Goal: Information Seeking & Learning: Learn about a topic

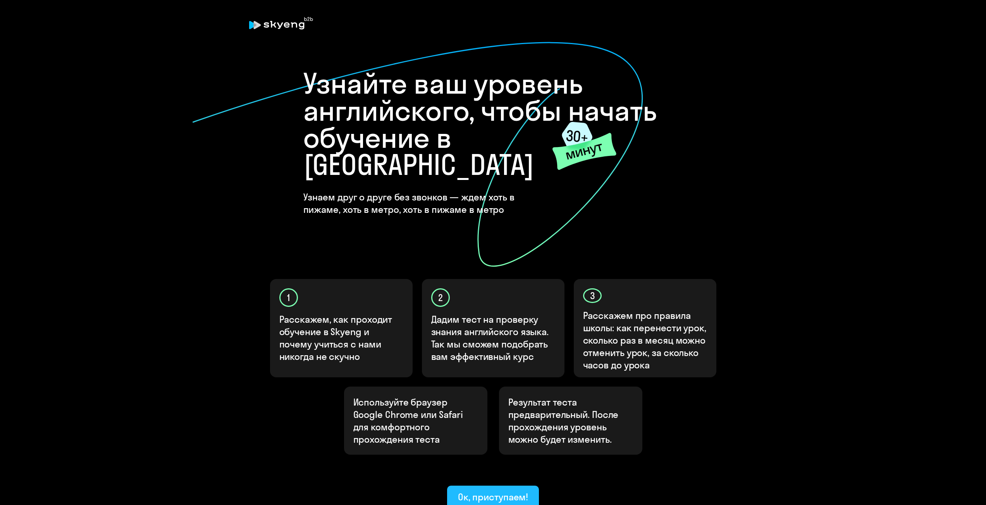
click at [485, 486] on button "Ок, приступаем!" at bounding box center [493, 497] width 92 height 23
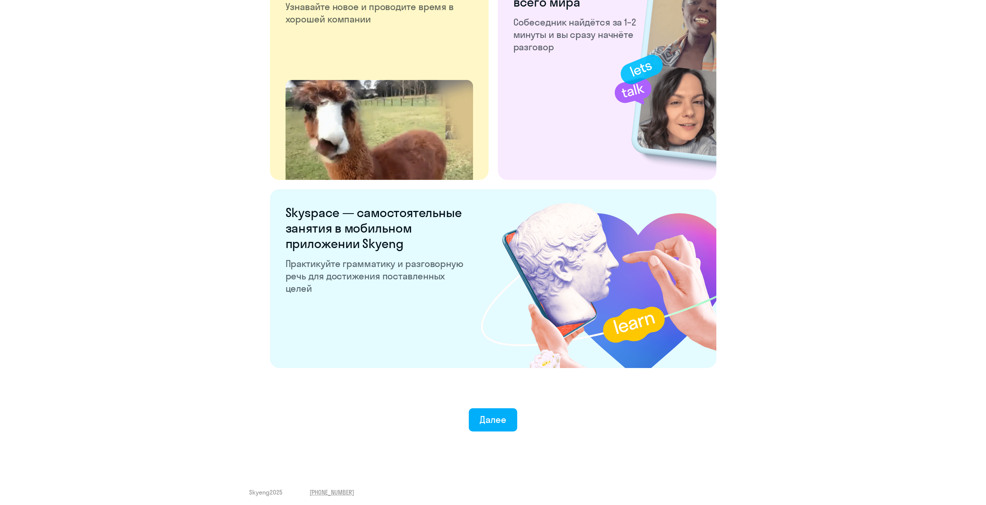
scroll to position [1290, 0]
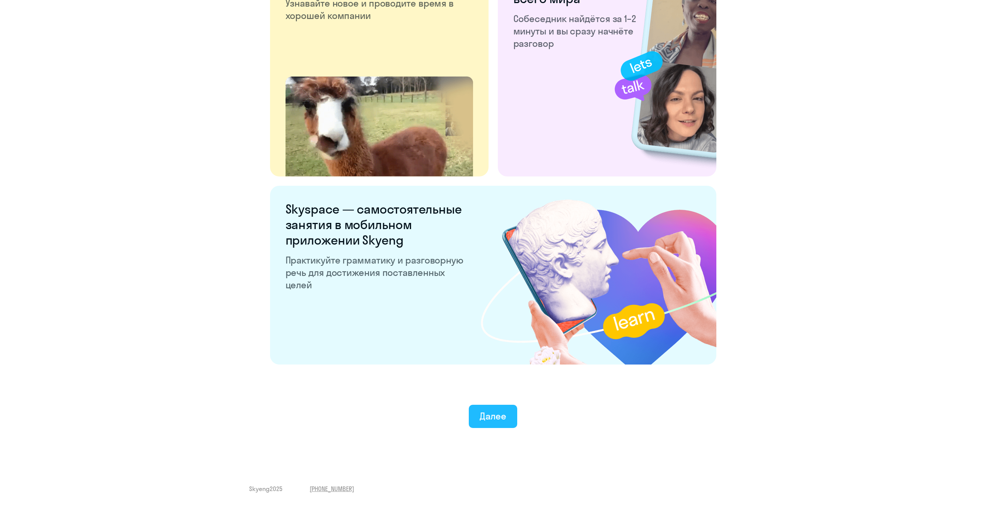
click at [500, 407] on button "Далее" at bounding box center [493, 416] width 48 height 23
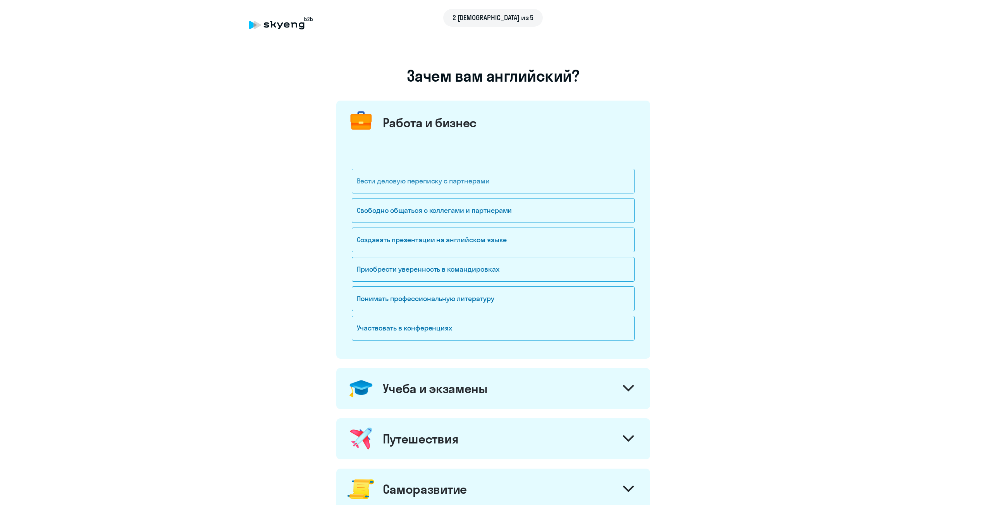
click at [418, 184] on div "Вести деловую переписку с партнерами" at bounding box center [493, 181] width 283 height 25
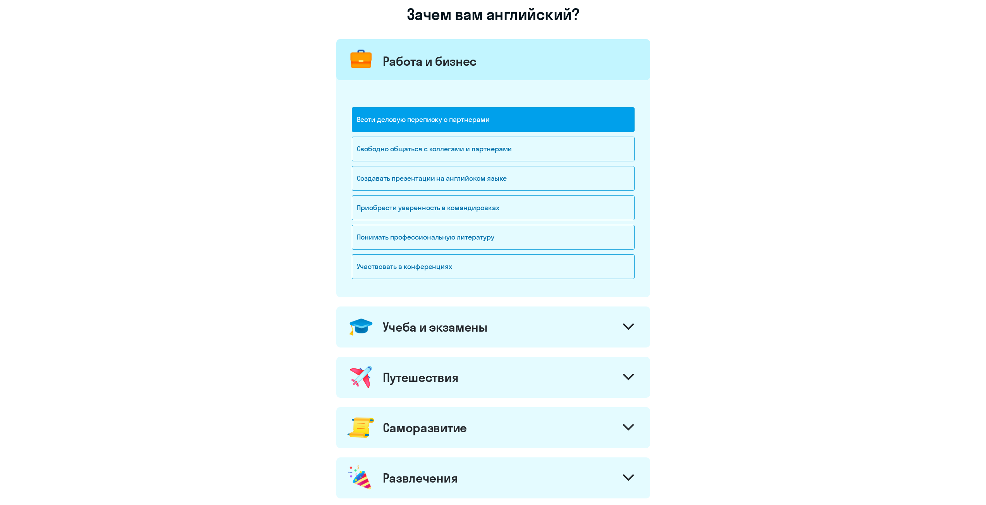
scroll to position [77, 0]
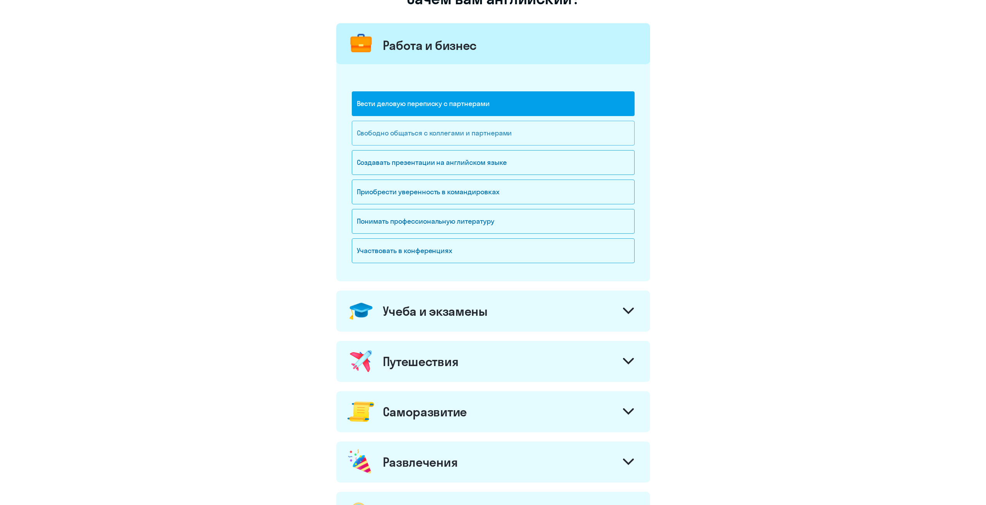
click at [514, 136] on div "Свободно общаться с коллегами и партнерами" at bounding box center [493, 133] width 283 height 25
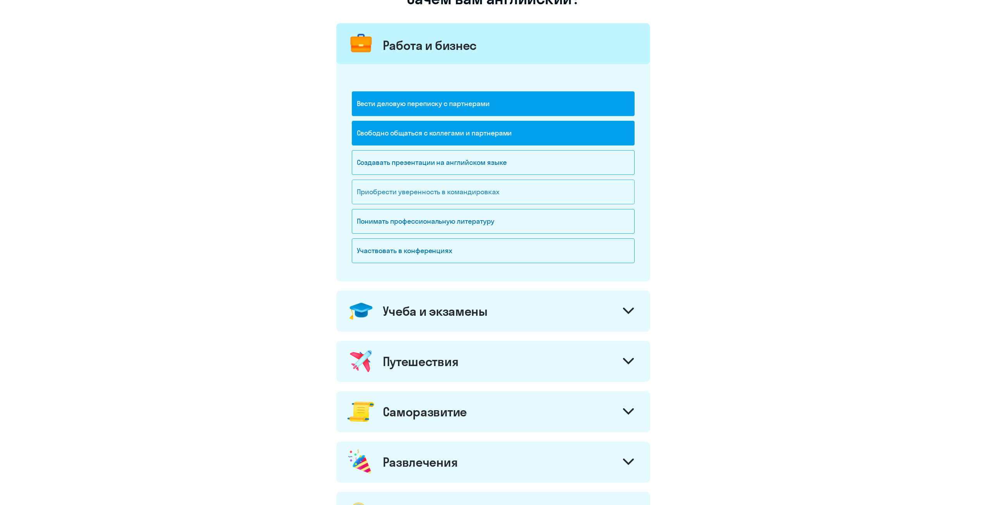
click at [507, 193] on div "Приобрести уверенность в командировках" at bounding box center [493, 192] width 283 height 25
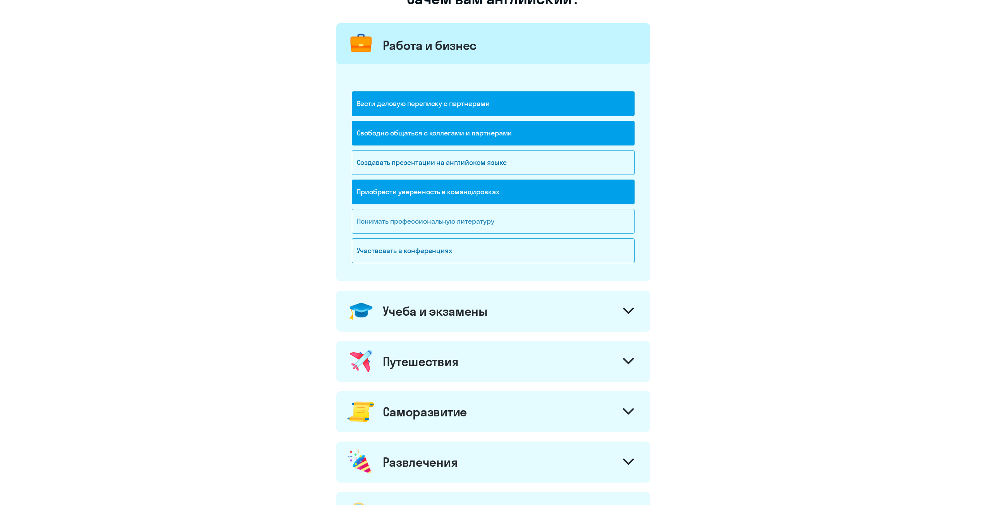
click at [498, 228] on div "Понимать профессиональную литературу" at bounding box center [493, 221] width 283 height 25
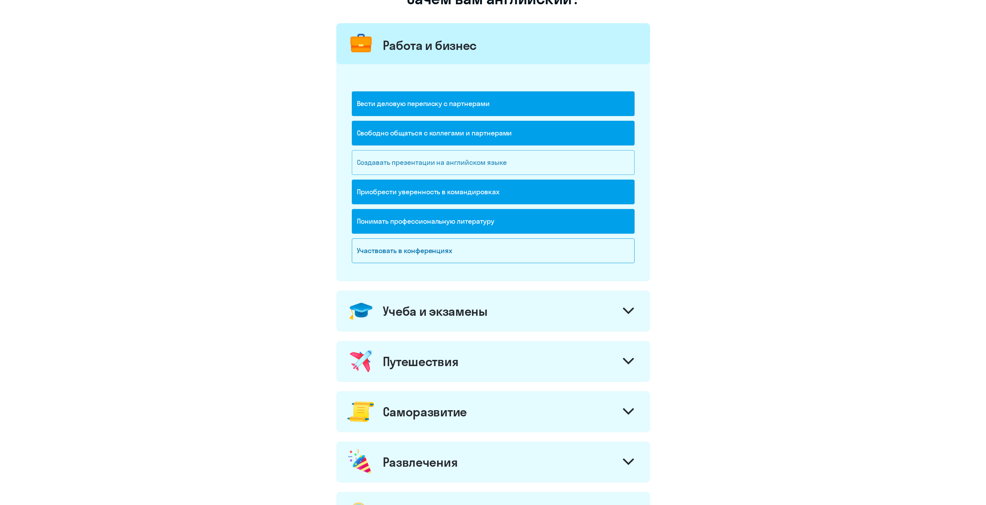
click at [538, 168] on div "Создавать презентации на английском языке" at bounding box center [493, 162] width 283 height 25
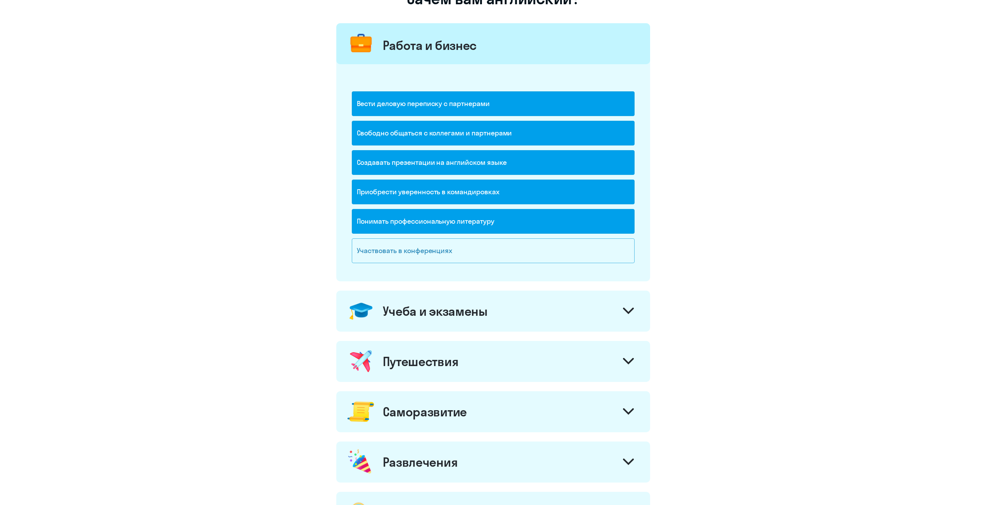
click at [519, 240] on div "Участвовать в конференциях" at bounding box center [493, 251] width 283 height 25
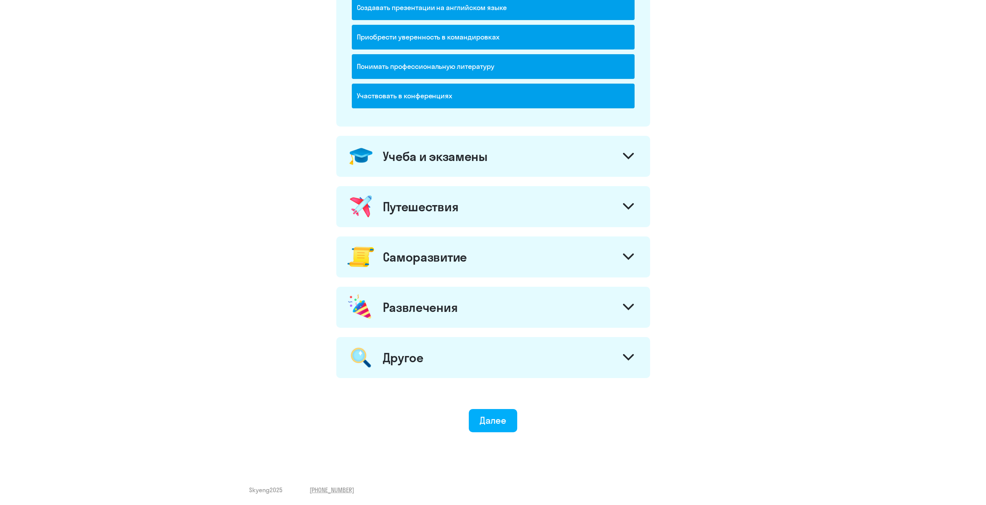
scroll to position [234, 0]
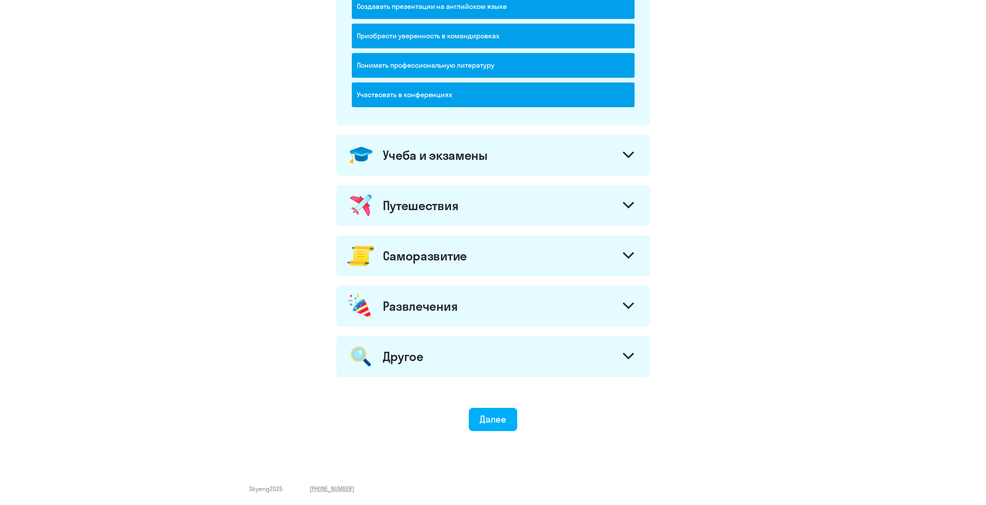
click at [621, 150] on div at bounding box center [628, 156] width 19 height 19
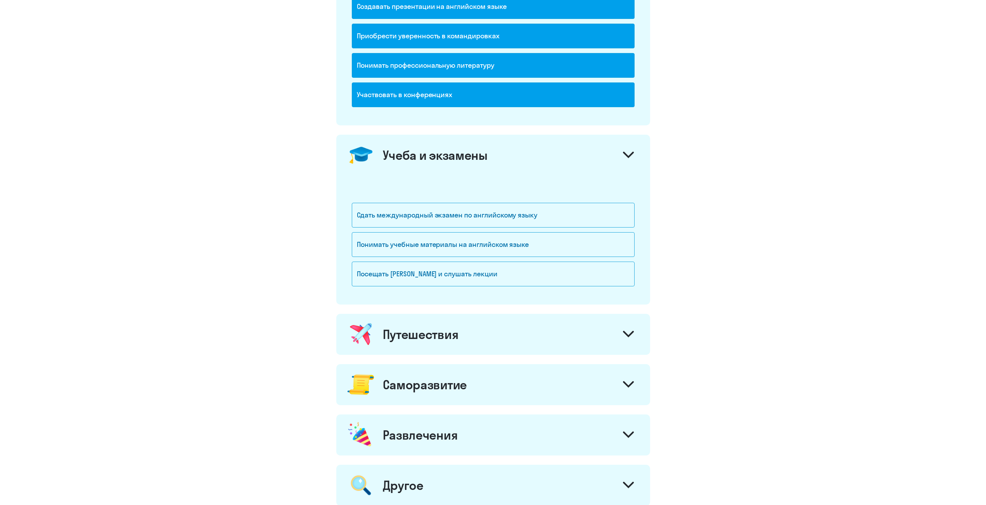
click at [627, 152] on icon at bounding box center [628, 155] width 11 height 7
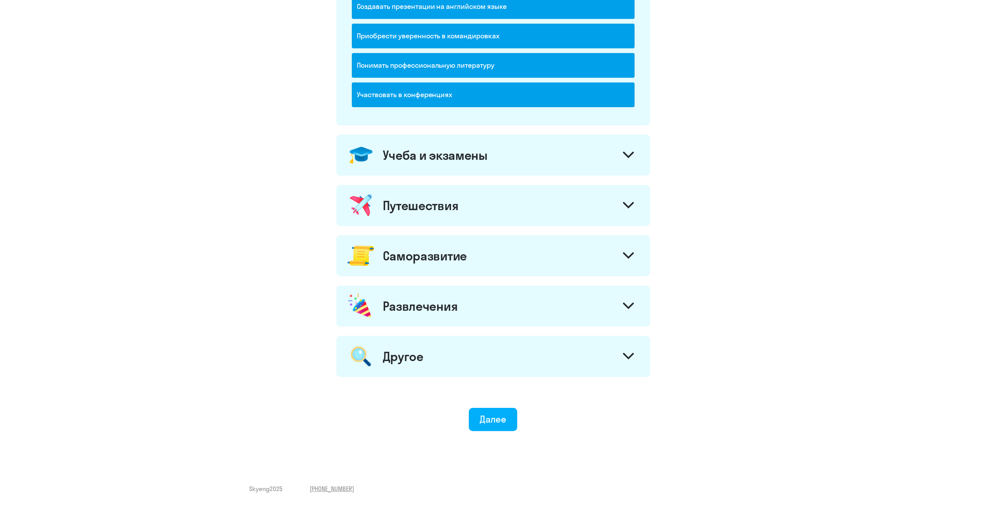
click at [627, 152] on icon at bounding box center [628, 155] width 11 height 7
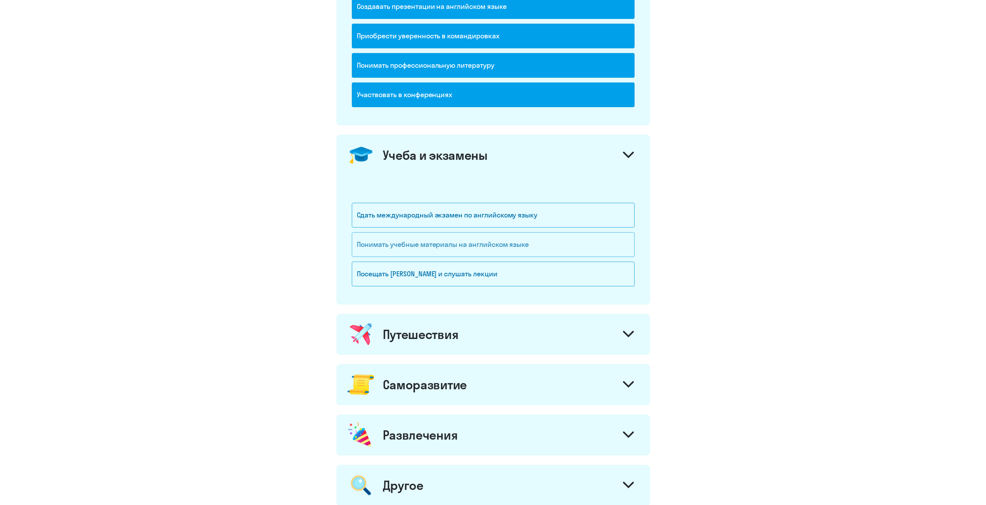
click at [555, 249] on div "Понимать учебные материалы на английском языке" at bounding box center [493, 244] width 283 height 25
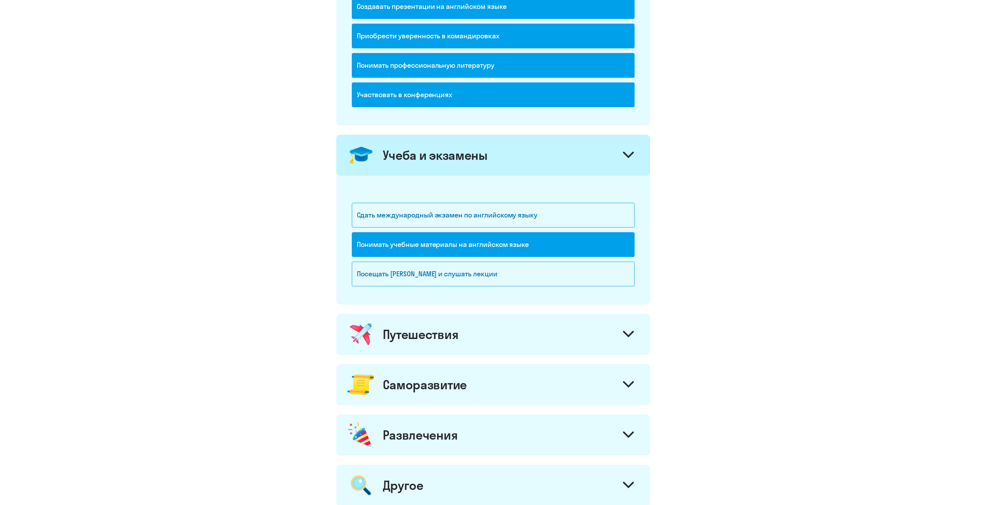
click at [627, 155] on icon at bounding box center [628, 155] width 9 height 5
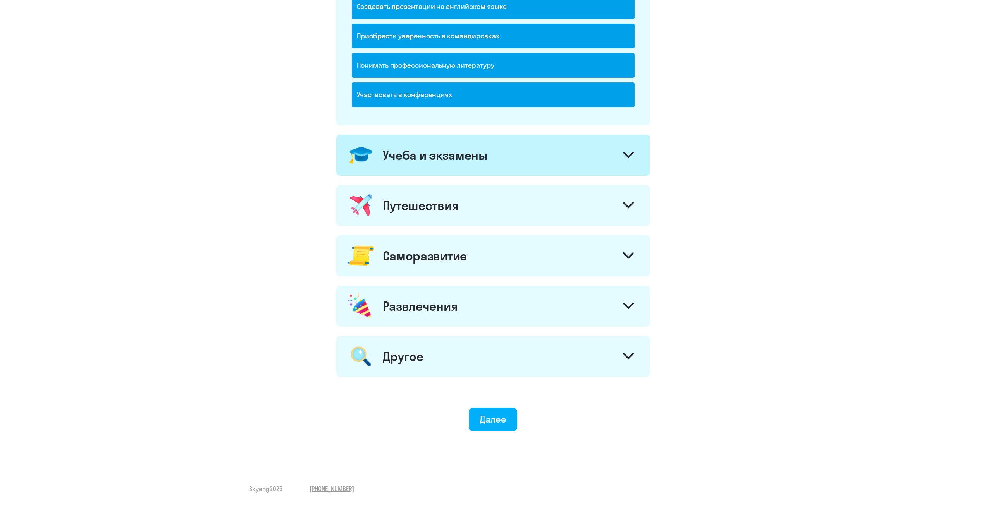
click at [629, 212] on div at bounding box center [628, 206] width 19 height 19
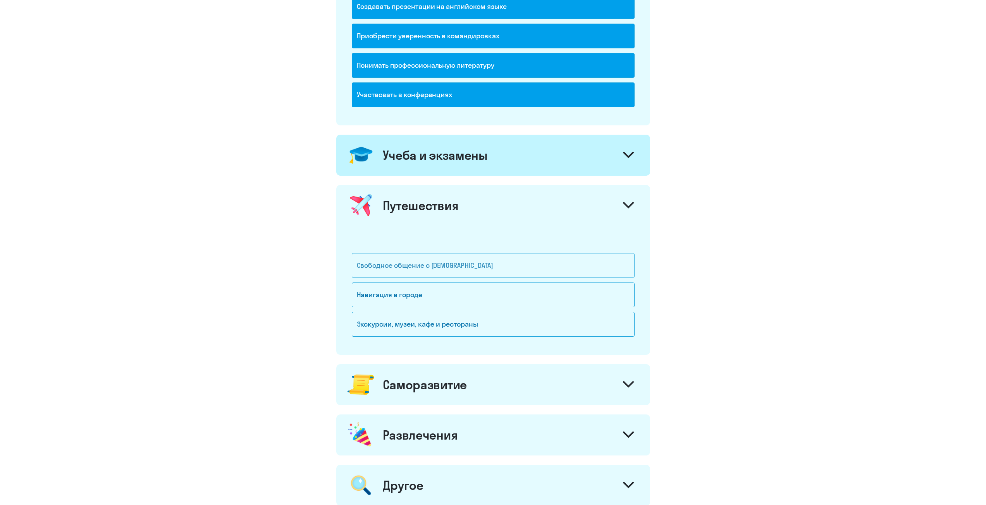
click at [481, 271] on div "Свободное общение с [DEMOGRAPHIC_DATA]" at bounding box center [493, 265] width 283 height 25
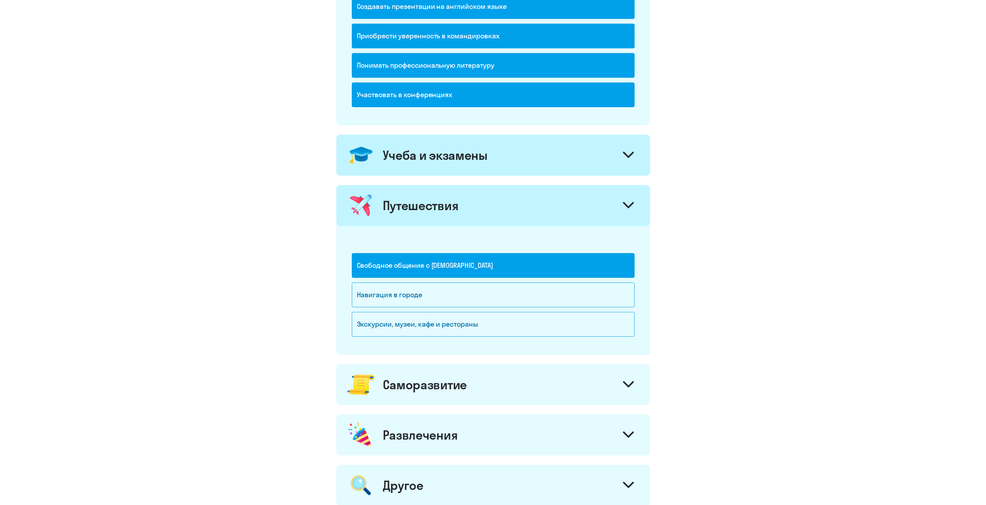
click at [638, 198] on div "Путешествия" at bounding box center [493, 205] width 314 height 41
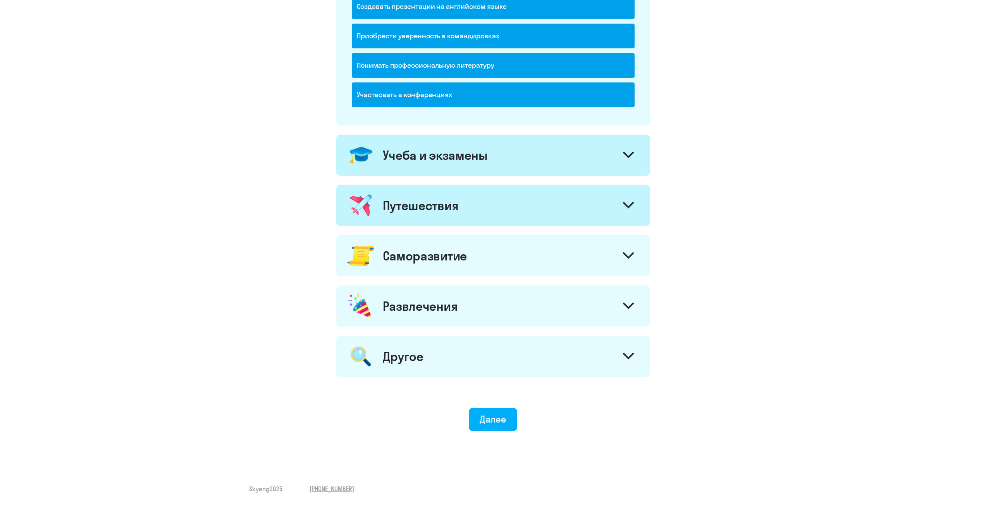
click at [609, 257] on div "Саморазвитие" at bounding box center [493, 255] width 314 height 41
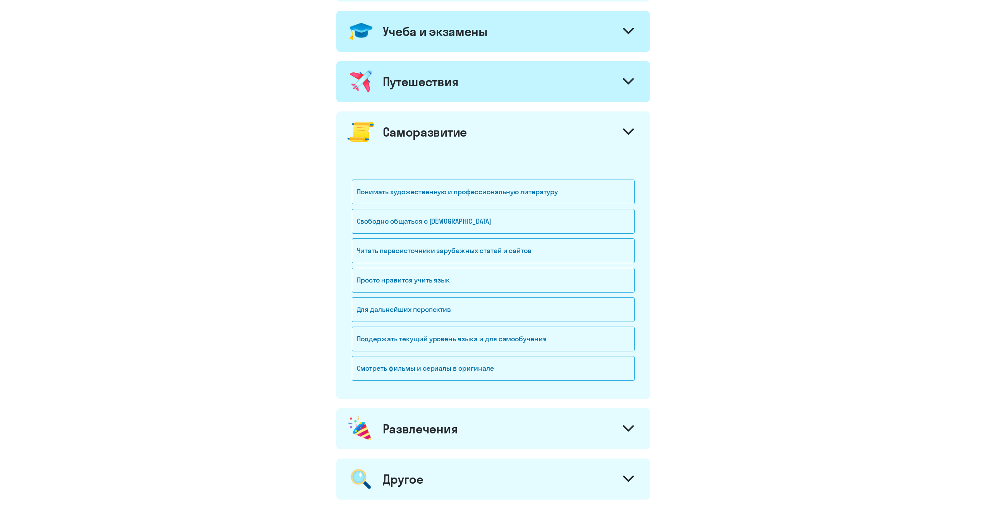
scroll to position [388, 0]
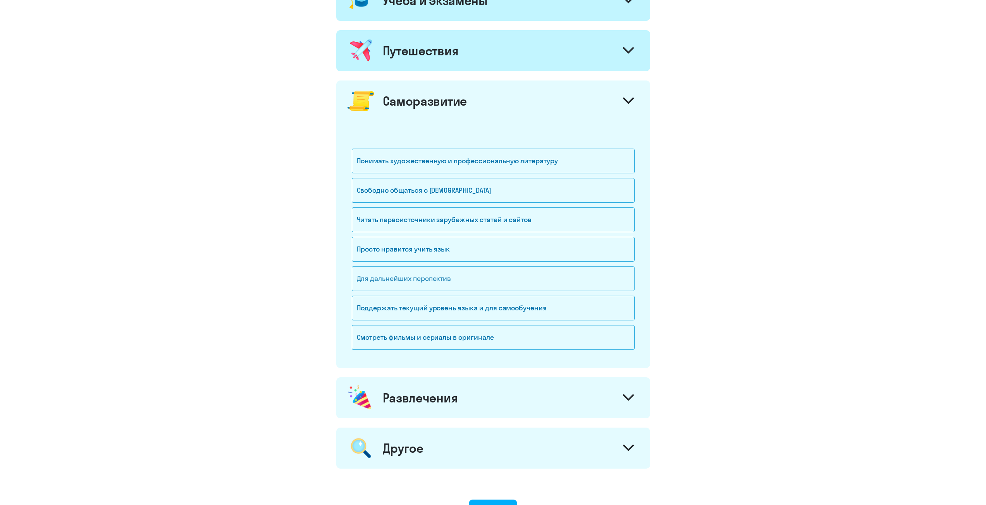
click at [490, 278] on div "Для дальнейших перспектив" at bounding box center [493, 278] width 283 height 25
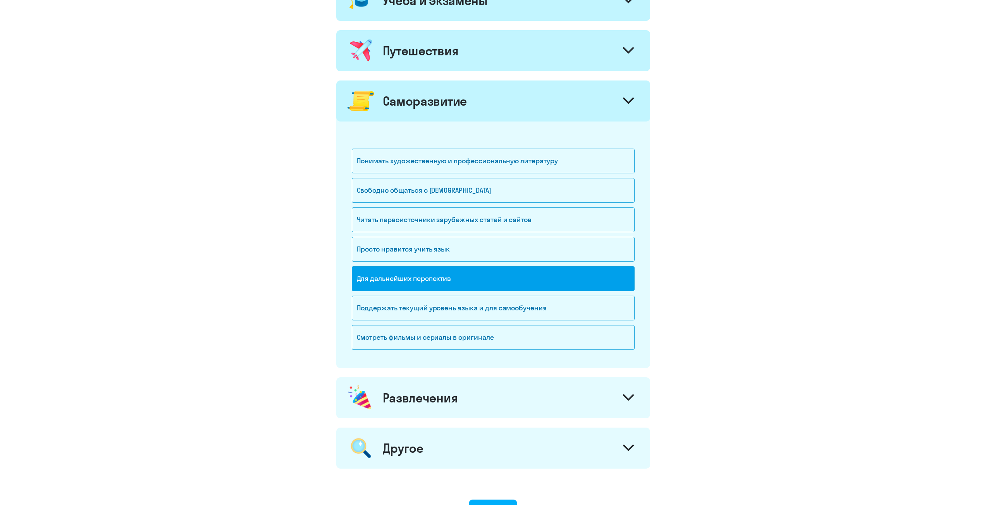
click at [630, 96] on div at bounding box center [628, 102] width 19 height 19
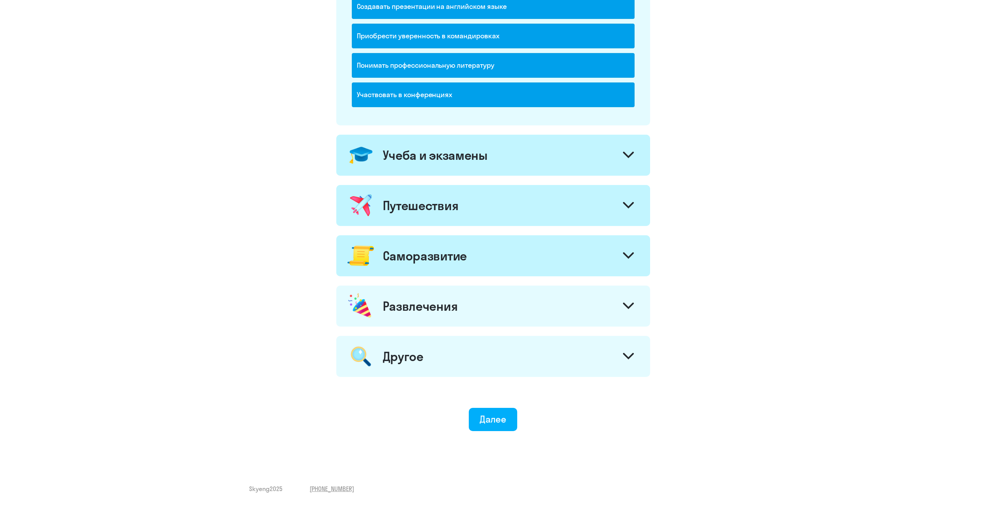
scroll to position [234, 0]
click at [624, 306] on icon at bounding box center [628, 306] width 11 height 7
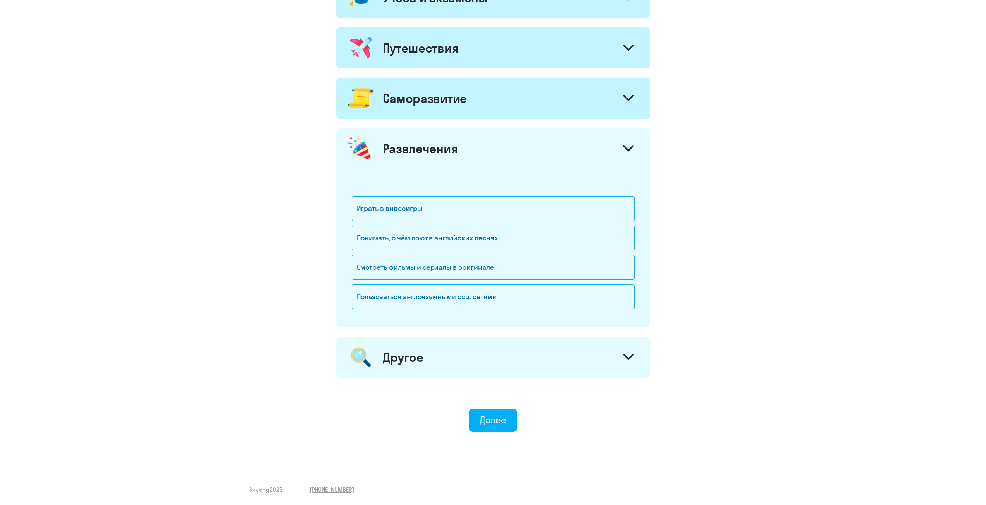
scroll to position [392, 0]
click at [627, 147] on icon at bounding box center [628, 147] width 11 height 7
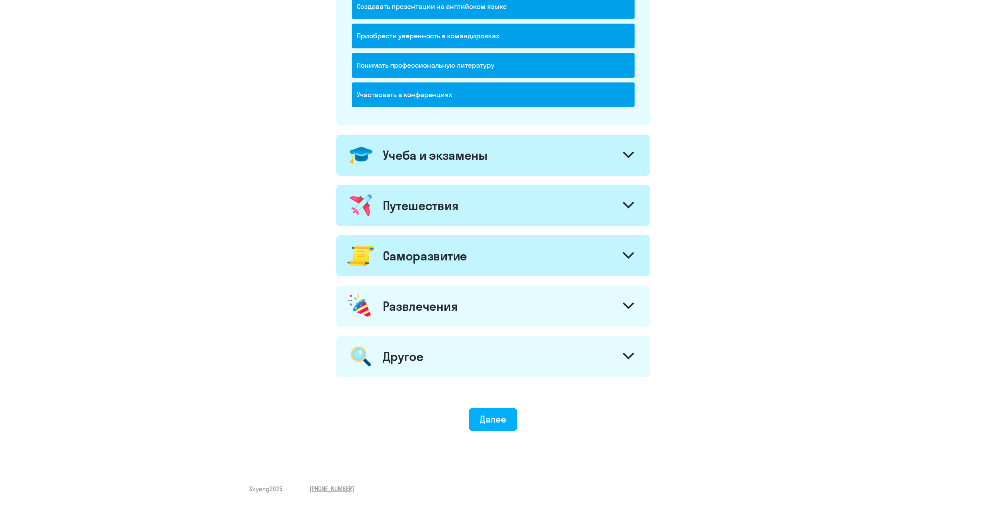
scroll to position [234, 0]
click at [636, 364] on div at bounding box center [628, 357] width 19 height 19
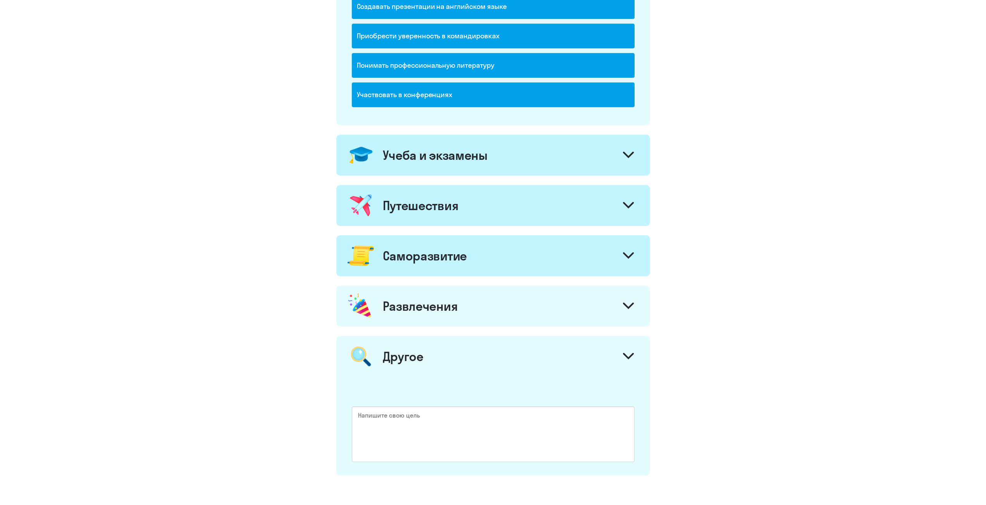
scroll to position [332, 0]
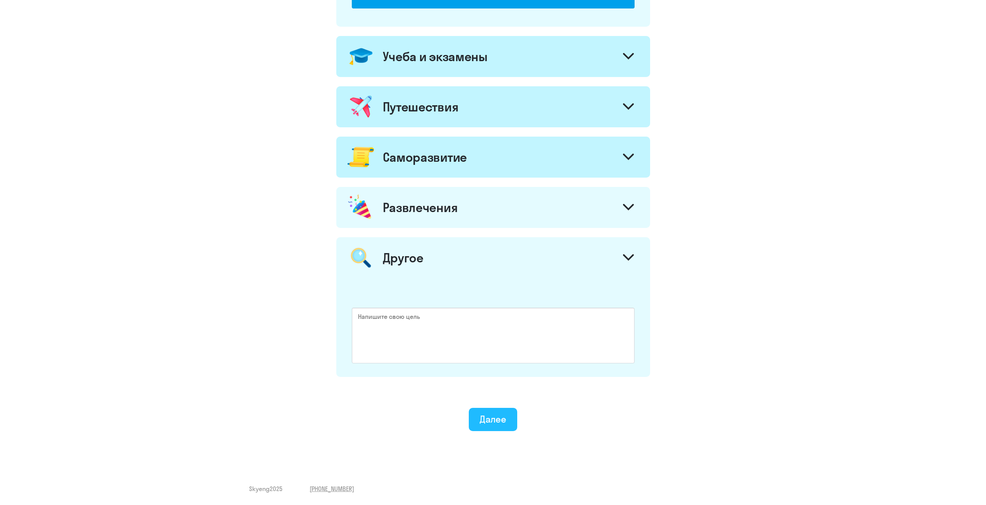
click at [496, 416] on div "Далее" at bounding box center [492, 419] width 27 height 12
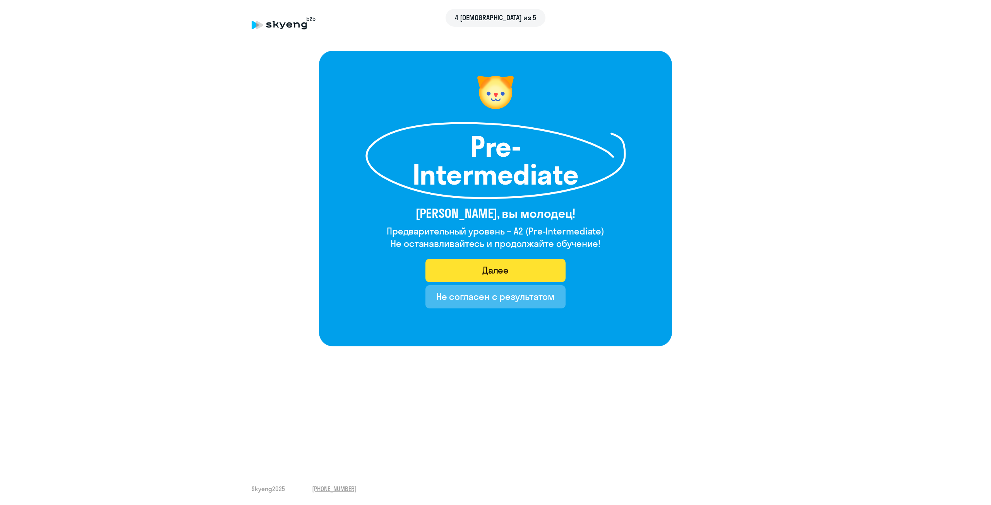
click at [513, 274] on button "Далее" at bounding box center [496, 270] width 141 height 23
